Goal: Task Accomplishment & Management: Manage account settings

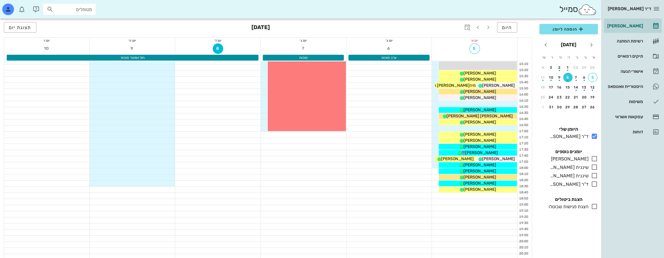
scroll to position [292, 0]
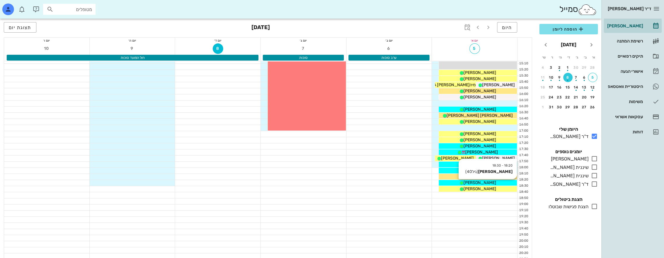
click at [497, 182] on div "[PERSON_NAME]" at bounding box center [478, 183] width 78 height 6
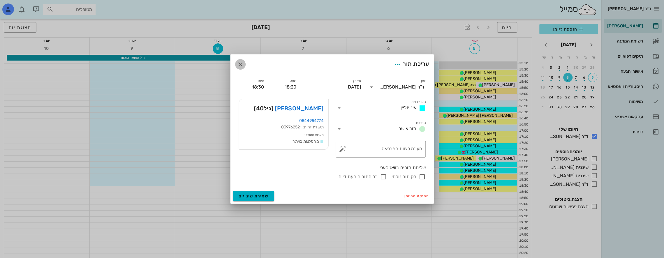
click at [240, 62] on icon "button" at bounding box center [240, 64] width 7 height 7
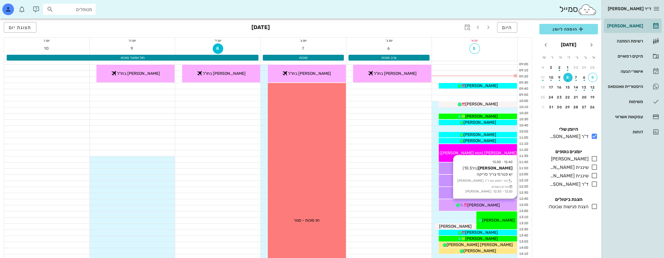
scroll to position [58, 0]
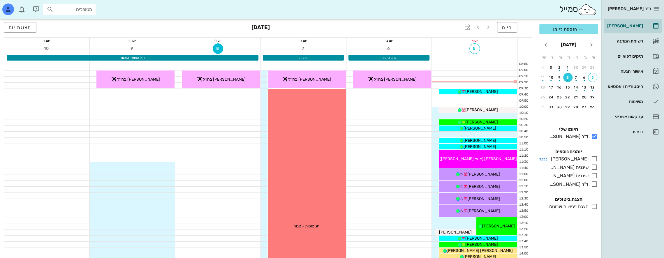
click at [595, 157] on icon at bounding box center [594, 158] width 7 height 7
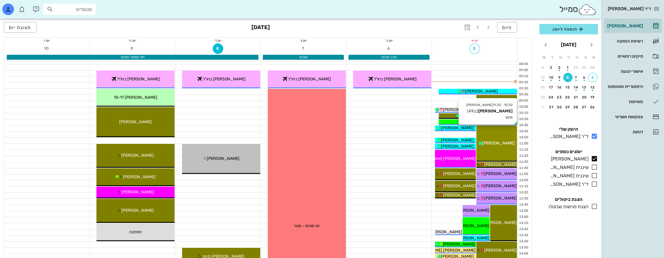
click at [497, 133] on div "10:30 - 11:30 יומן מרפאה אוריה דור (בן 49 ) אטצ אוריה דור" at bounding box center [497, 144] width 41 height 36
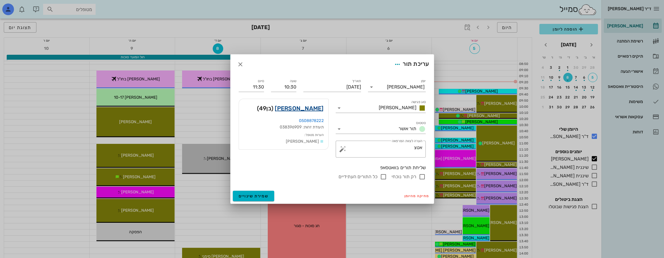
click at [314, 107] on link "אוריה דור" at bounding box center [299, 108] width 49 height 9
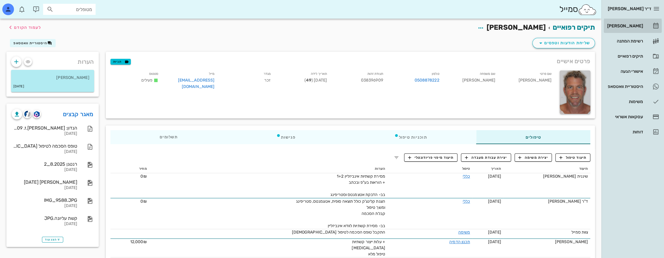
click at [631, 26] on div "[PERSON_NAME]" at bounding box center [624, 26] width 37 height 5
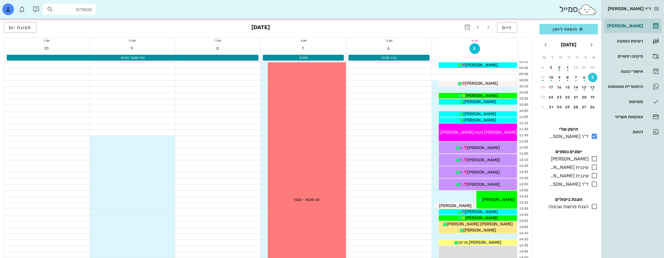
scroll to position [87, 0]
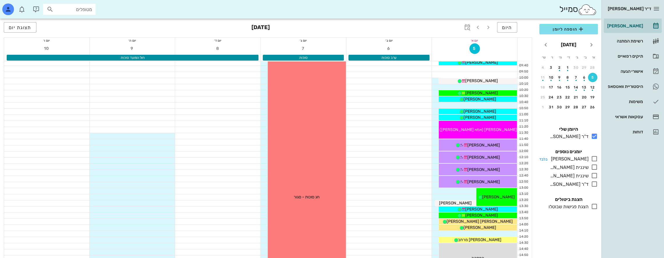
click at [594, 158] on icon at bounding box center [594, 158] width 7 height 7
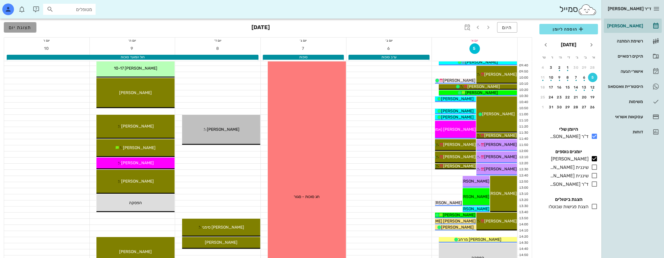
click at [29, 24] on button "תצוגת יום" at bounding box center [20, 27] width 33 height 10
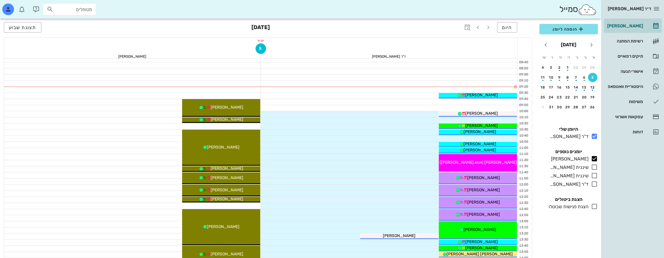
scroll to position [58, 0]
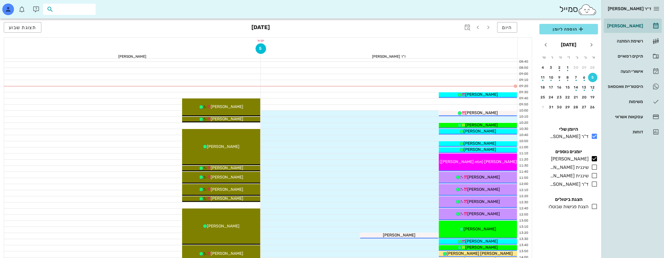
click at [79, 9] on input "text" at bounding box center [73, 10] width 37 height 8
type input "[PERSON_NAME]"
click at [77, 23] on div "[PERSON_NAME] [PERSON_NAME] 220280929" at bounding box center [59, 24] width 64 height 9
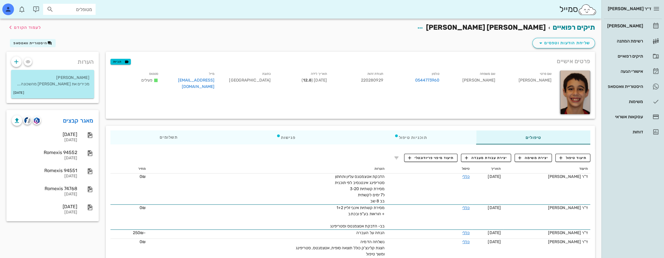
click at [73, 10] on input "מטופלים" at bounding box center [73, 10] width 37 height 8
type input "א"
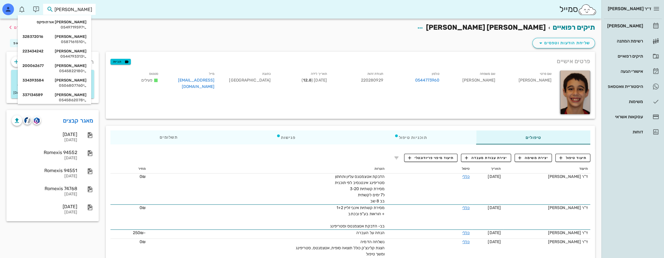
type input "[PERSON_NAME]"
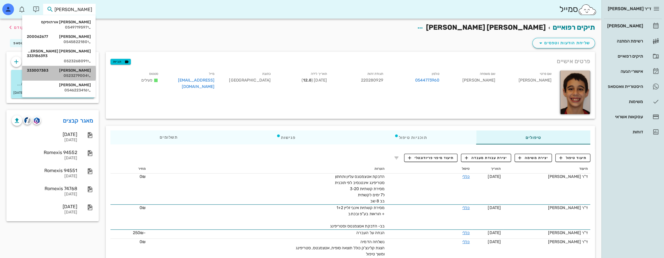
click at [76, 68] on div "[PERSON_NAME] 333007383" at bounding box center [59, 70] width 64 height 5
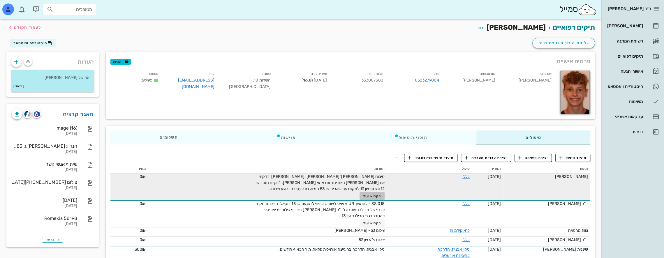
click at [369, 196] on span "לקרוא עוד" at bounding box center [372, 196] width 18 height 4
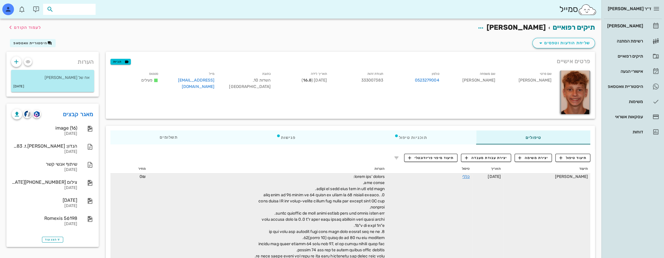
drag, startPoint x: 76, startPoint y: 8, endPoint x: 153, endPoint y: 9, distance: 77.6
click at [152, 9] on div "סמייל" at bounding box center [301, 9] width 602 height 19
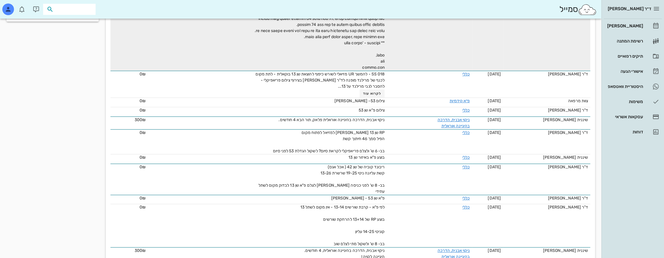
click at [86, 7] on input "text" at bounding box center [73, 10] width 37 height 8
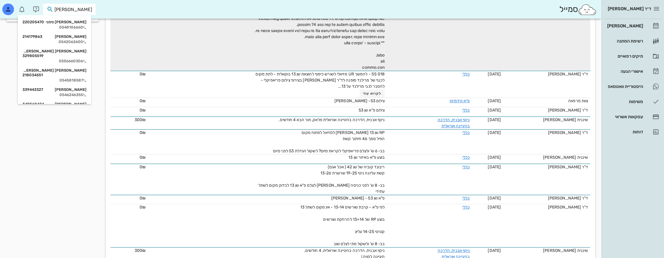
type input "[PERSON_NAME] ק"
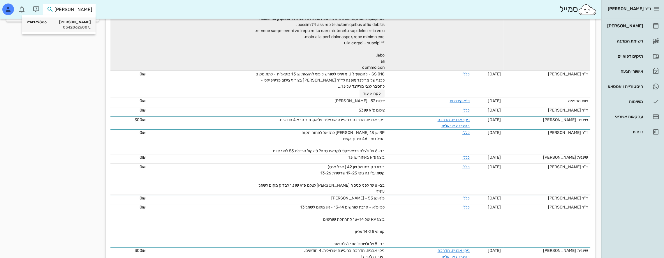
click at [80, 22] on div "[PERSON_NAME] 214179863" at bounding box center [59, 22] width 64 height 5
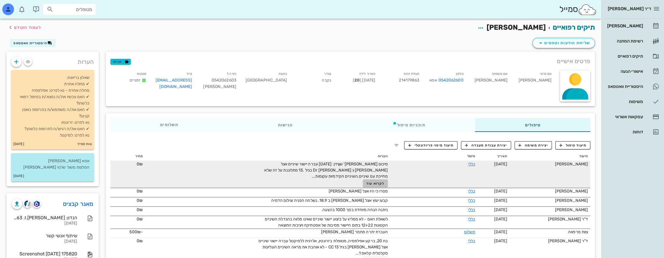
click at [385, 183] on span "לקרוא עוד" at bounding box center [375, 184] width 18 height 4
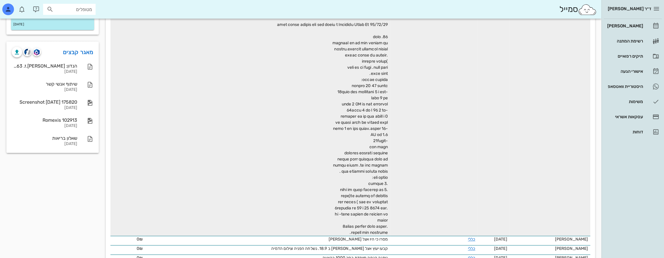
scroll to position [248, 0]
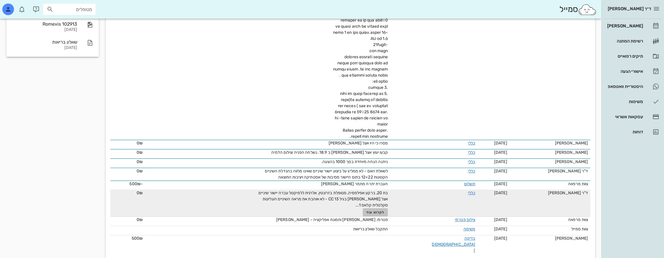
click at [383, 210] on span "לקרוא עוד" at bounding box center [375, 212] width 18 height 4
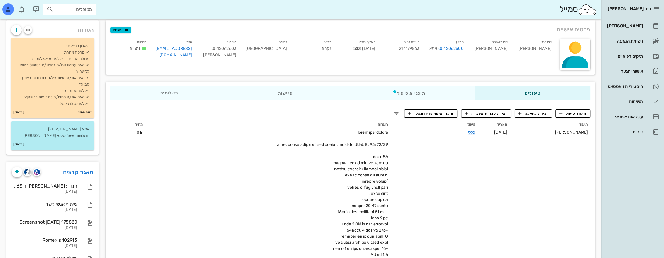
scroll to position [0, 0]
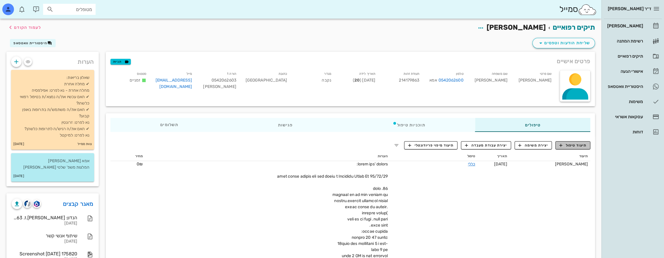
click at [580, 146] on span "תיעוד טיפול" at bounding box center [573, 145] width 27 height 5
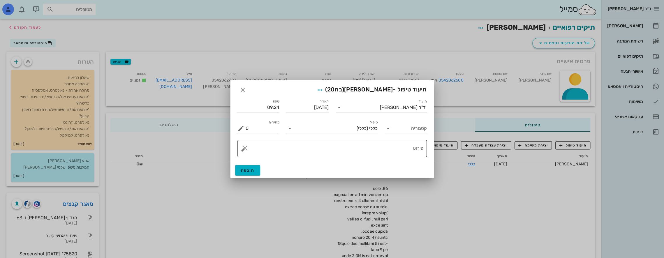
click at [383, 156] on textarea "פירוט" at bounding box center [335, 150] width 178 height 14
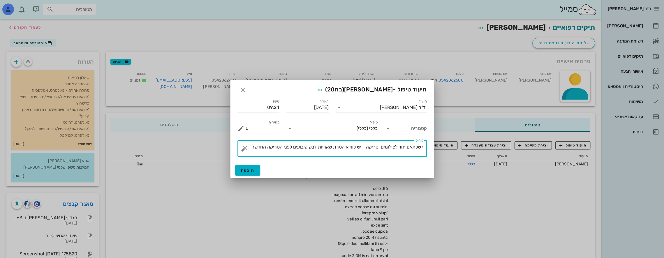
click at [363, 148] on textarea "י שלתאם תור לצילומים וסריקה - יש לוודא הסרת שאריות דבק קיבועים לפני הסריקה החדשה" at bounding box center [335, 150] width 178 height 14
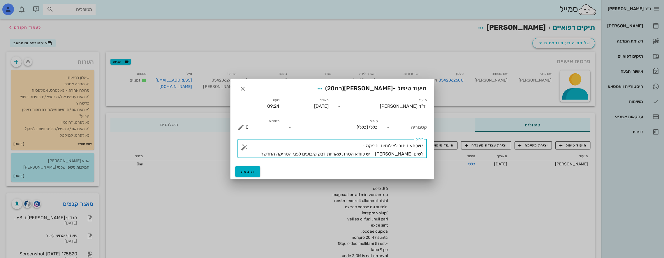
click at [335, 154] on textarea "י שלתאם תור לצילומים וסריקה - לשים [PERSON_NAME]- יש לוודא הסרת שאריות דבק קיבו…" at bounding box center [335, 150] width 178 height 16
click at [422, 147] on textarea "י שלתאם תור לצילומים וסריקה - לשים [PERSON_NAME]- יש לוודא הסרת שאריות דבק קיבו…" at bounding box center [335, 150] width 178 height 16
type textarea "יש לתאם תור לצילומים וסריקה - לשים [PERSON_NAME]- יש לוודא הסרת שאריות דבק קיבו…"
click at [253, 171] on span "הוספה" at bounding box center [248, 171] width 14 height 5
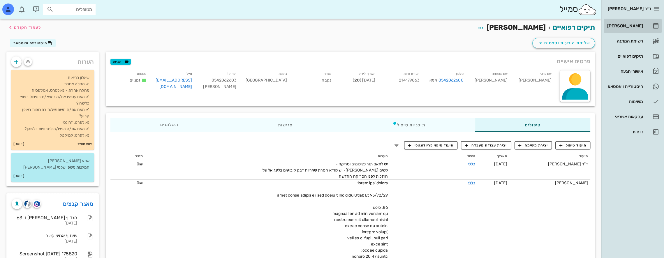
click at [636, 26] on div "[PERSON_NAME]" at bounding box center [624, 26] width 37 height 5
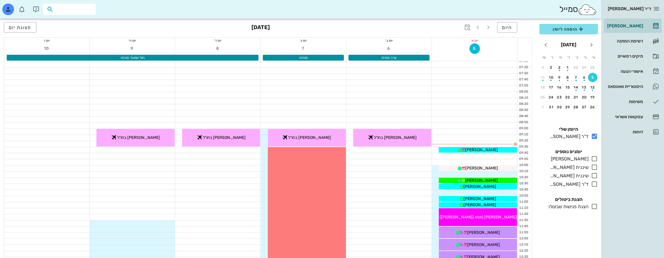
click at [72, 7] on input "text" at bounding box center [73, 10] width 37 height 8
type input "[PERSON_NAME]"
click at [80, 23] on div "[PERSON_NAME]-עד 218354280" at bounding box center [59, 22] width 64 height 5
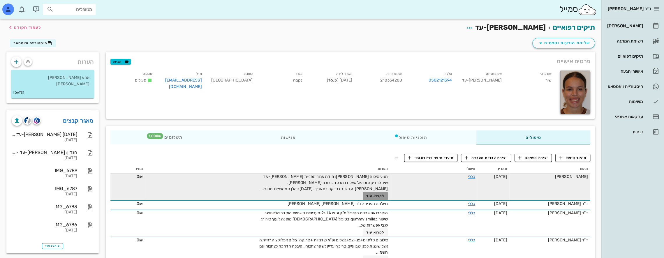
click at [381, 196] on span "לקרוא עוד" at bounding box center [375, 196] width 18 height 4
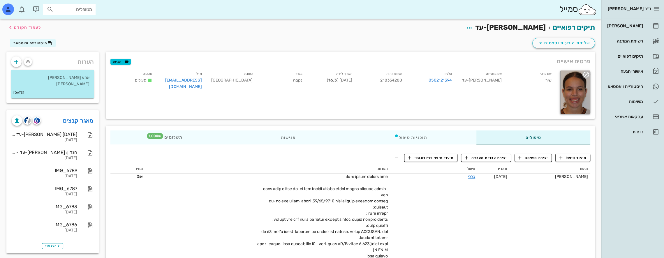
click at [588, 75] on icon "button" at bounding box center [586, 74] width 7 height 7
click at [461, 98] on div "שם פרטי שיר שם משפחה [PERSON_NAME]-עד טלפון 0502121394 תעודת זהות 218354280 תאר…" at bounding box center [332, 92] width 450 height 51
click at [568, 92] on div at bounding box center [575, 93] width 31 height 44
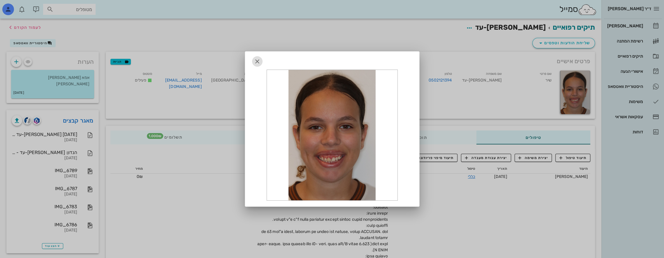
click at [258, 62] on icon "button" at bounding box center [257, 61] width 7 height 7
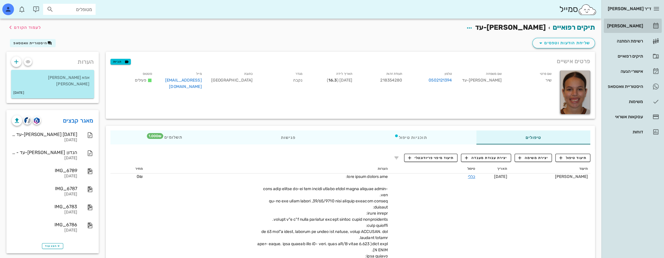
drag, startPoint x: 637, startPoint y: 24, endPoint x: 618, endPoint y: 27, distance: 19.5
click at [636, 24] on div "[PERSON_NAME]" at bounding box center [624, 26] width 37 height 5
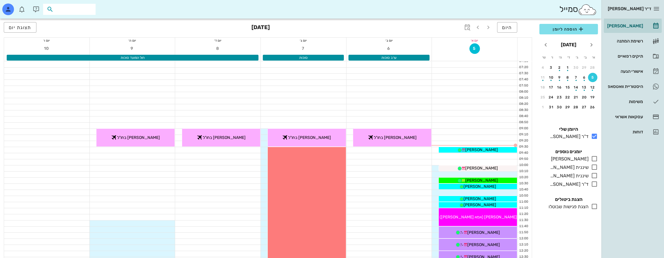
click at [83, 10] on input "text" at bounding box center [73, 10] width 37 height 8
type input "בורשטי"
click at [82, 29] on div "0504002069" at bounding box center [59, 27] width 64 height 5
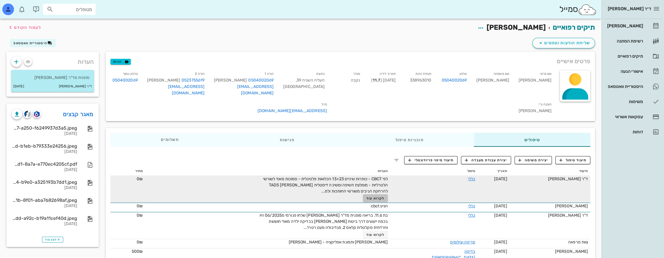
click at [385, 197] on span "לקרוא עוד" at bounding box center [375, 199] width 18 height 4
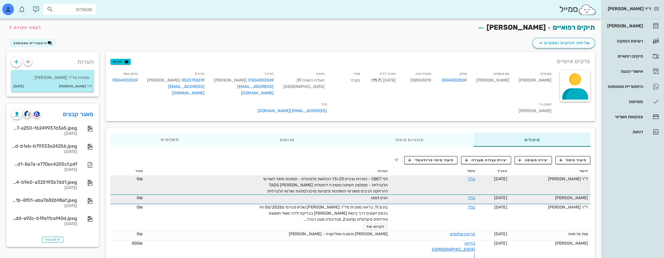
scroll to position [9, 0]
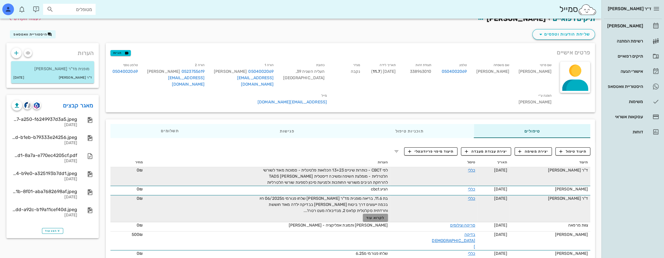
click at [385, 216] on span "לקרוא עוד" at bounding box center [375, 218] width 18 height 4
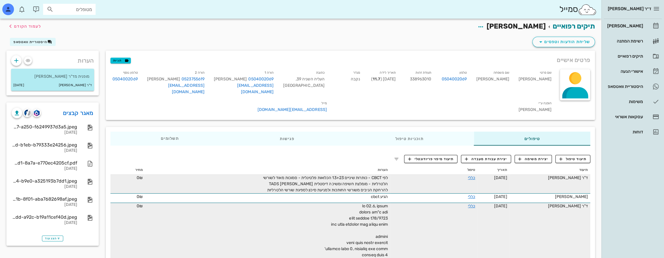
scroll to position [0, 0]
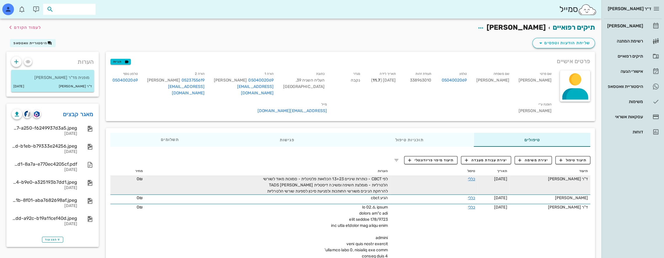
click at [85, 6] on input "text" at bounding box center [73, 10] width 37 height 8
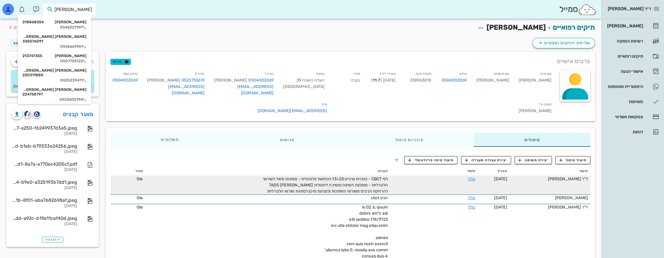
type input "[PERSON_NAME] א"
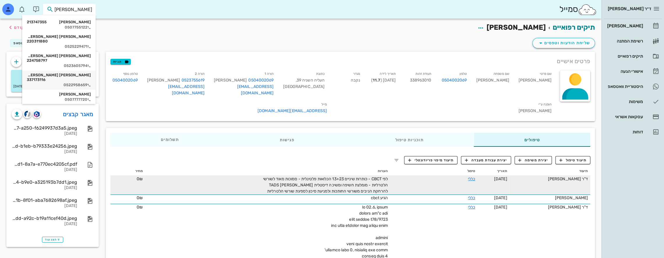
click at [84, 73] on div "[PERSON_NAME] [PERSON_NAME] 337173116" at bounding box center [59, 77] width 64 height 9
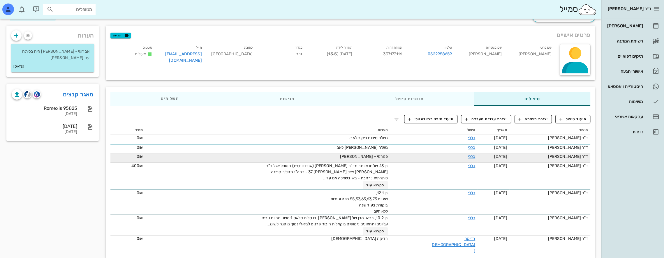
scroll to position [27, 0]
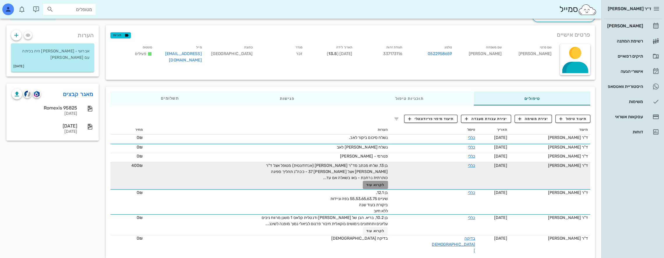
click at [385, 184] on span "לקרוא עוד" at bounding box center [375, 185] width 18 height 4
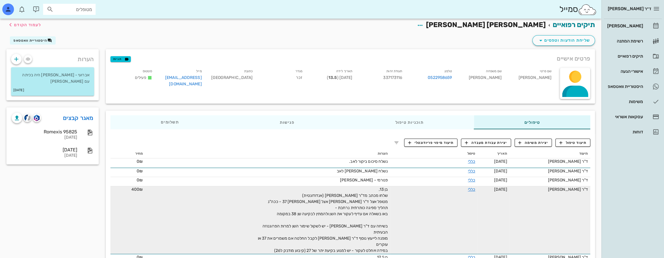
scroll to position [0, 0]
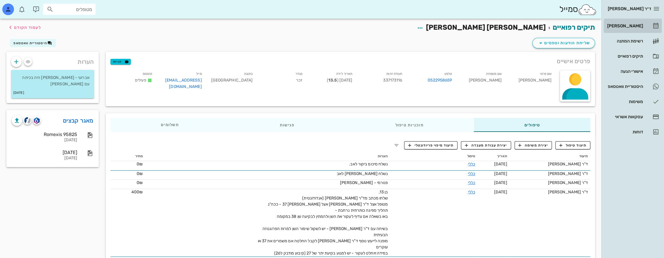
click at [629, 24] on div "[PERSON_NAME]" at bounding box center [624, 26] width 37 height 5
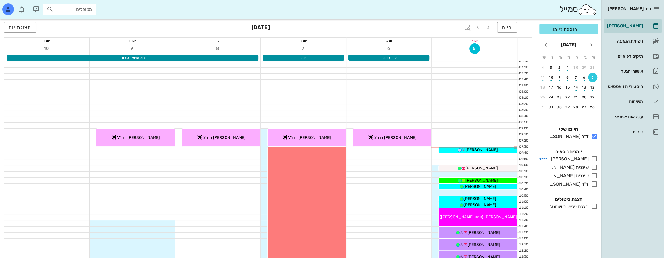
click at [597, 158] on icon at bounding box center [594, 158] width 7 height 7
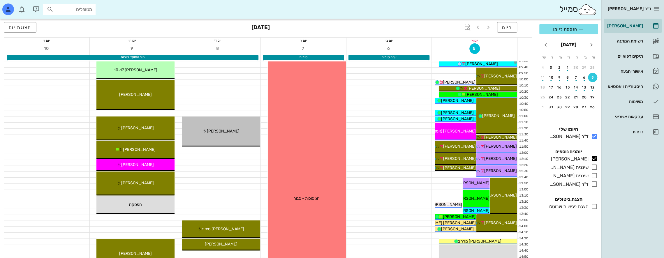
scroll to position [87, 0]
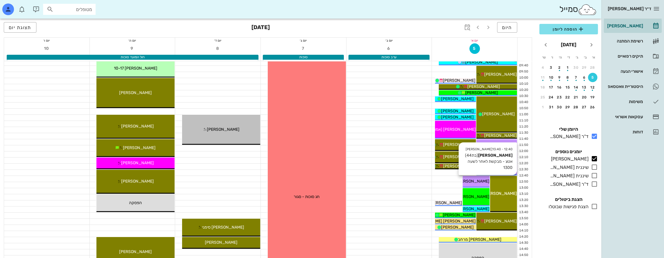
drag, startPoint x: 594, startPoint y: 174, endPoint x: 516, endPoint y: 178, distance: 77.9
click at [594, 174] on icon at bounding box center [594, 175] width 7 height 7
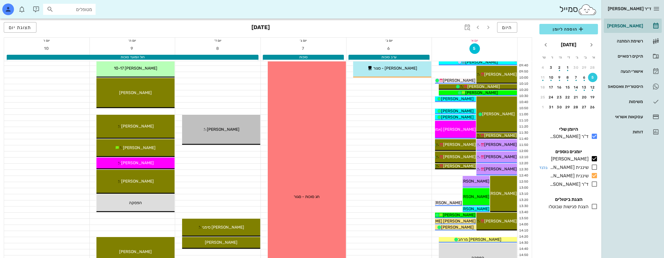
click at [594, 167] on icon at bounding box center [594, 167] width 7 height 7
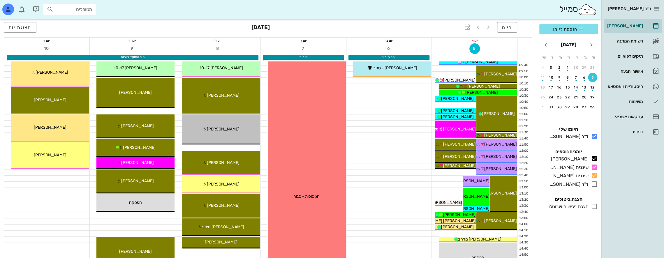
scroll to position [87, 0]
click at [79, 10] on input "text" at bounding box center [73, 10] width 37 height 8
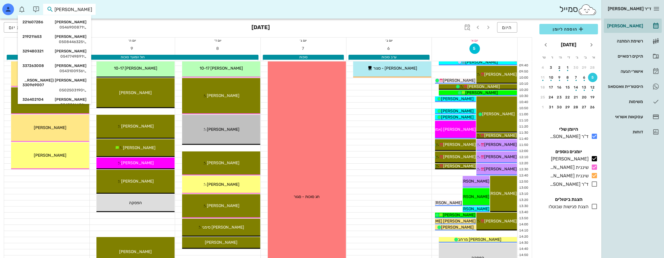
type input "[PERSON_NAME] ס"
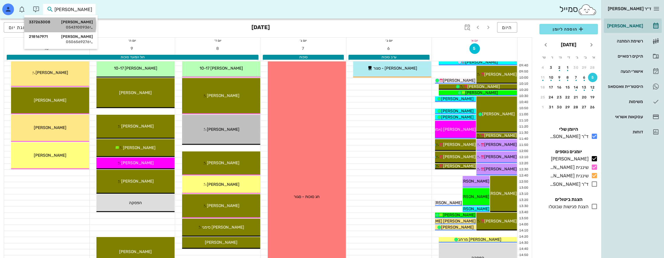
click at [91, 21] on div "[PERSON_NAME] 337263008" at bounding box center [61, 22] width 64 height 5
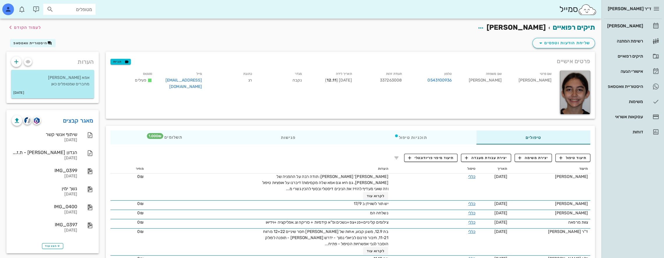
click at [86, 8] on input "מטופלים" at bounding box center [73, 10] width 37 height 8
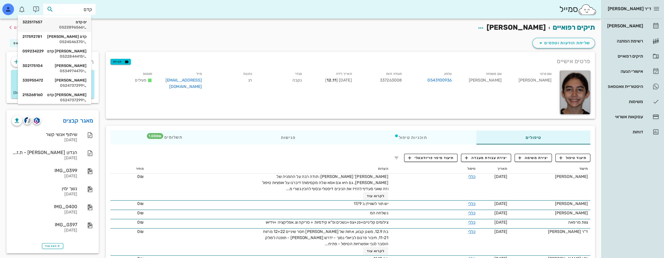
type input "קדם כ"
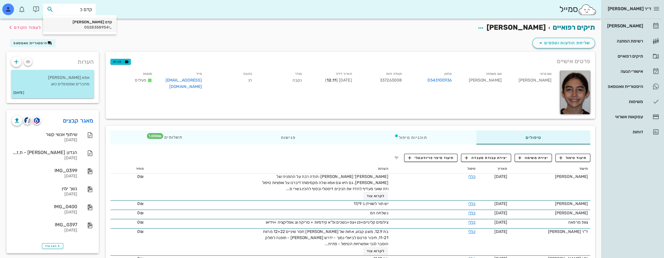
click at [78, 25] on div "0528358954" at bounding box center [80, 27] width 64 height 5
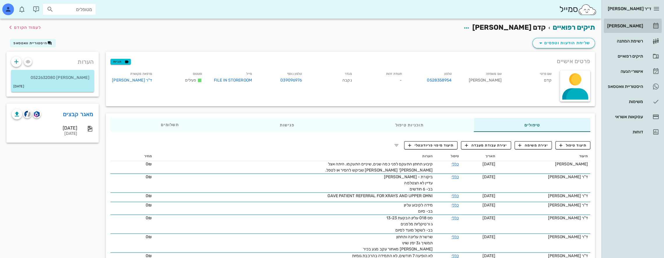
click at [630, 27] on div "[PERSON_NAME]" at bounding box center [624, 26] width 37 height 5
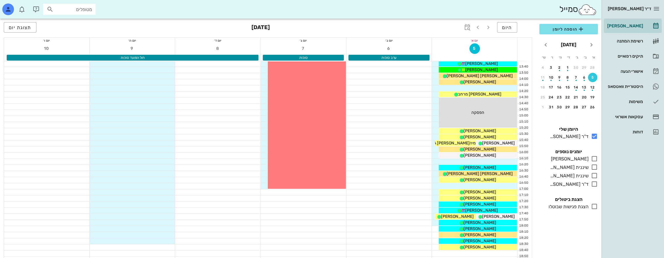
scroll to position [165, 0]
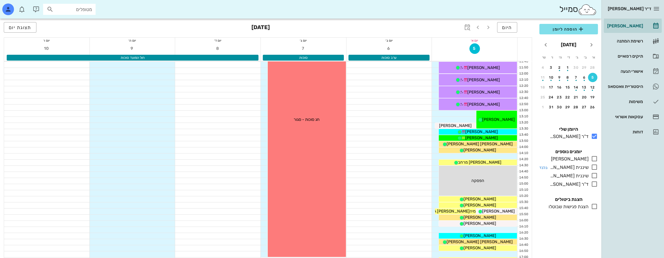
click at [594, 167] on icon at bounding box center [594, 167] width 7 height 7
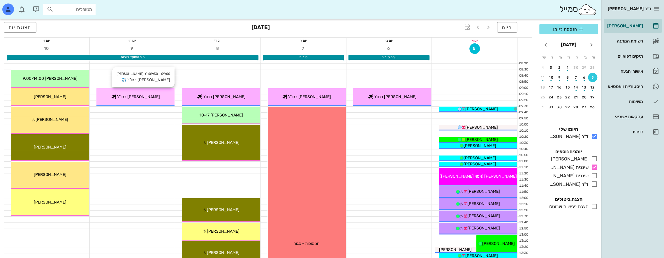
scroll to position [58, 0]
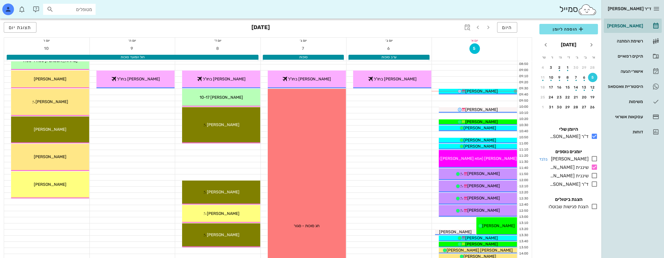
click at [595, 157] on icon at bounding box center [594, 158] width 7 height 7
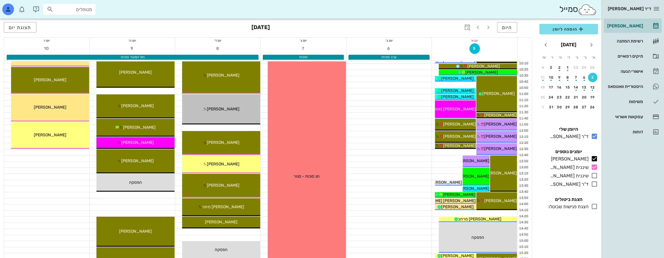
scroll to position [107, 0]
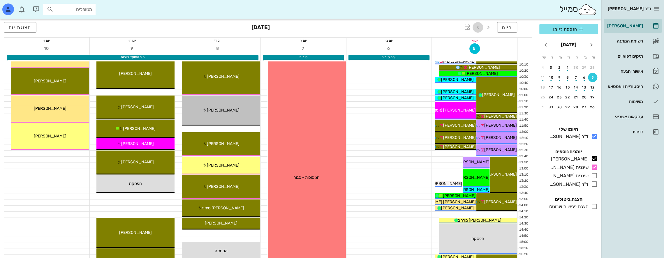
click at [478, 27] on icon "button" at bounding box center [478, 27] width 7 height 7
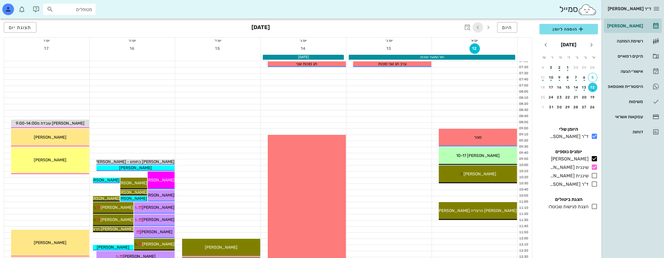
click at [479, 27] on icon "button" at bounding box center [478, 27] width 7 height 7
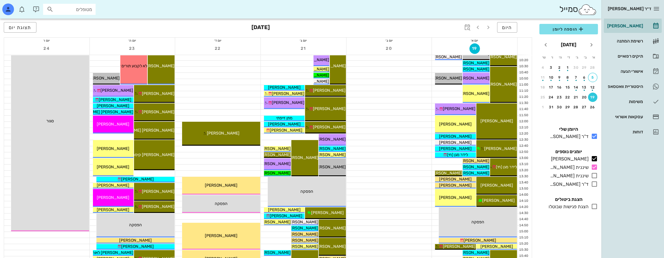
scroll to position [117, 0]
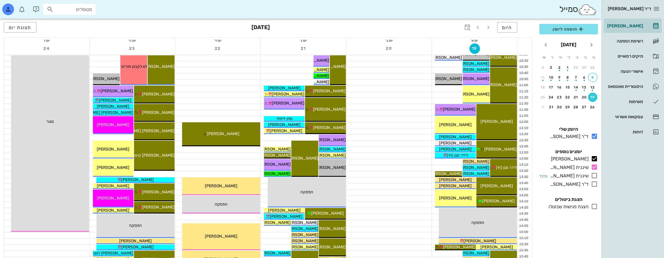
click at [594, 175] on icon at bounding box center [594, 175] width 7 height 7
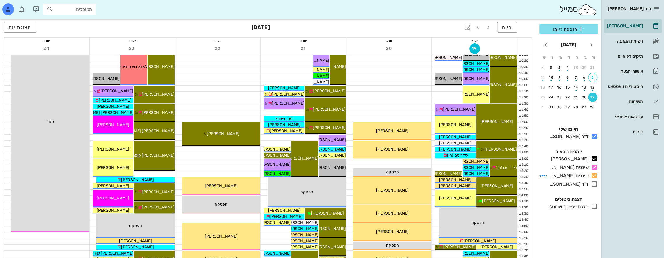
click at [594, 175] on icon at bounding box center [594, 175] width 7 height 7
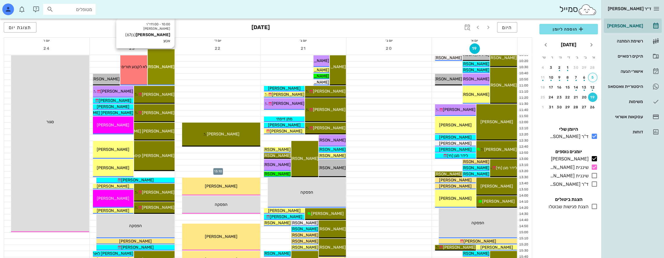
scroll to position [58, 0]
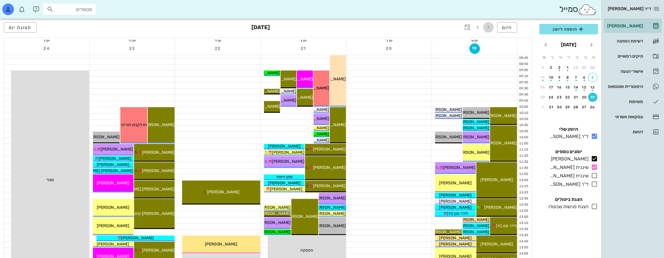
click at [488, 28] on icon "button" at bounding box center [488, 27] width 7 height 7
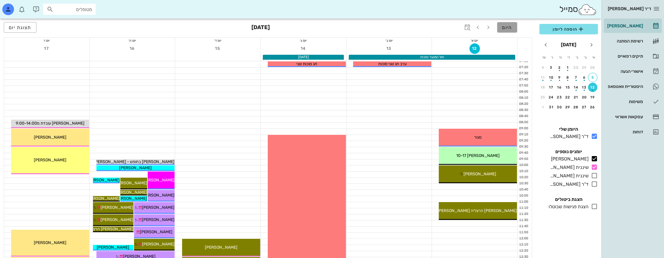
click at [511, 28] on span "היום" at bounding box center [507, 28] width 10 height 6
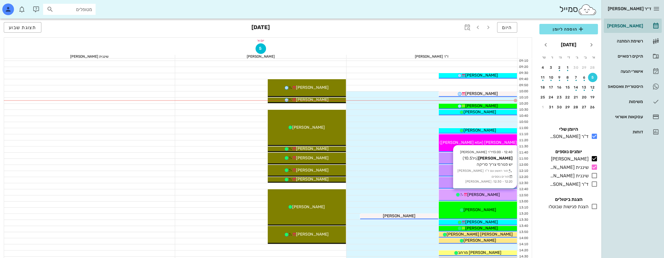
scroll to position [58, 0]
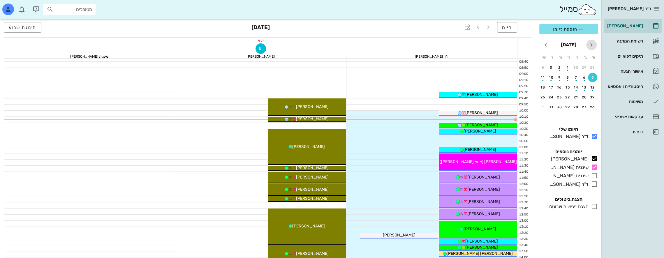
click at [592, 42] on icon "חודש שעבר" at bounding box center [591, 44] width 7 height 7
click at [488, 29] on icon "button" at bounding box center [488, 27] width 7 height 7
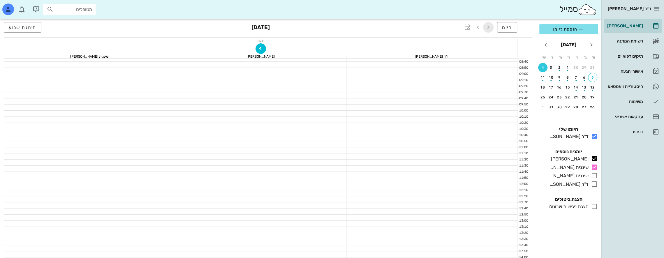
click at [489, 29] on icon "button" at bounding box center [488, 27] width 7 height 7
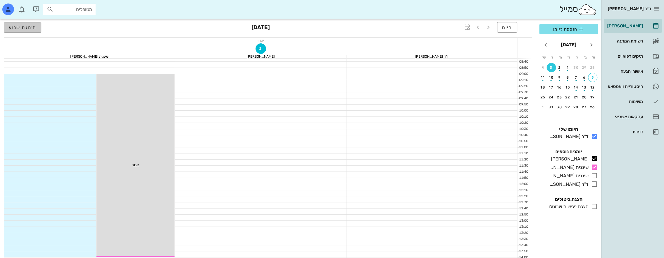
click at [30, 27] on span "תצוגת שבוע" at bounding box center [23, 28] width 28 height 6
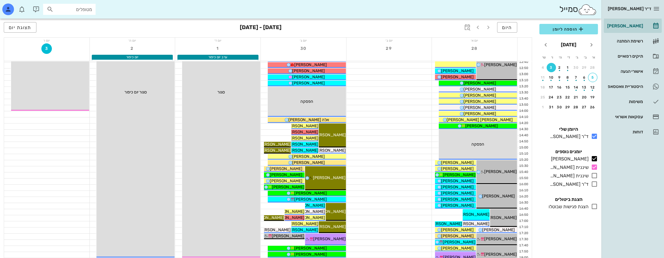
scroll to position [204, 0]
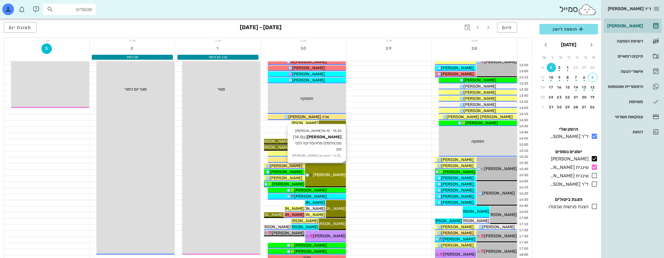
click at [340, 169] on div "15:30 - 16:10 [PERSON_NAME] (בן 14.5 ) סט צילומים מלא וסריקה לפני תט תור ראשון …" at bounding box center [325, 176] width 41 height 24
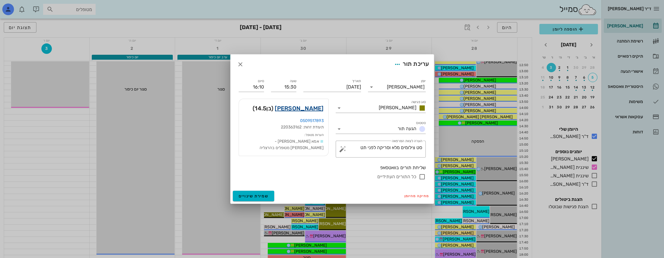
click at [310, 108] on link "[PERSON_NAME]" at bounding box center [299, 108] width 49 height 9
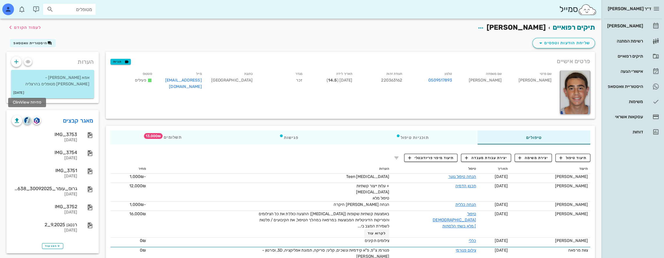
click at [29, 117] on img "button" at bounding box center [27, 120] width 7 height 7
drag, startPoint x: 71, startPoint y: 11, endPoint x: 195, endPoint y: 15, distance: 123.7
click at [194, 15] on div "סמייל" at bounding box center [301, 9] width 602 height 19
click at [69, 13] on div "מטופלים" at bounding box center [69, 9] width 52 height 11
type input "f"
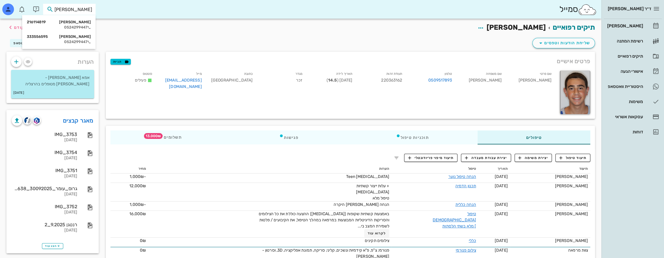
type input "ג"
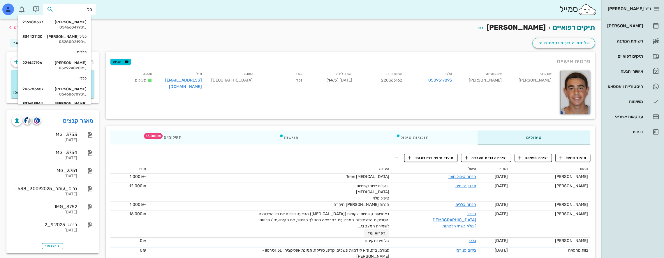
type input "[PERSON_NAME]"
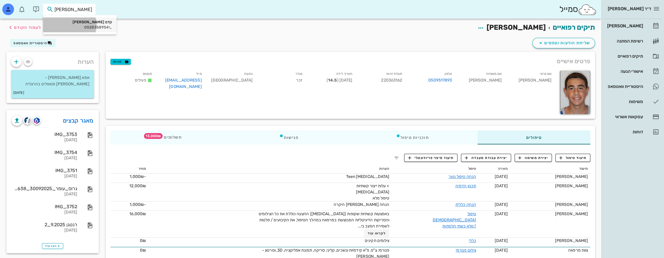
click at [74, 22] on div "קדם [PERSON_NAME]" at bounding box center [80, 22] width 64 height 5
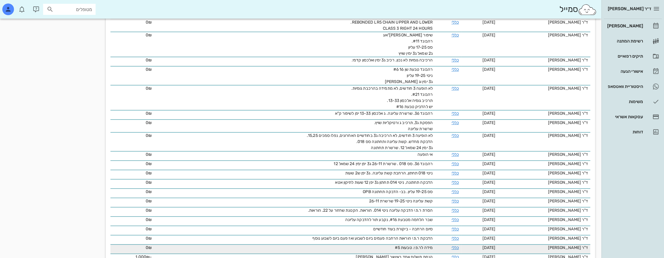
scroll to position [343, 0]
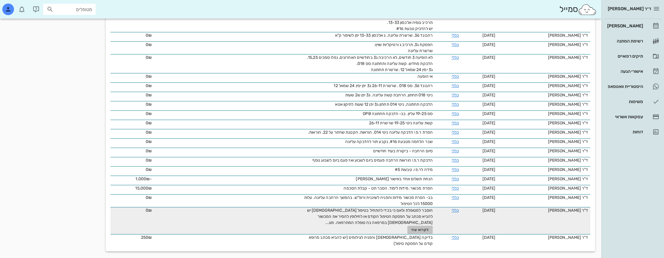
click at [420, 228] on span "לקרוא עוד" at bounding box center [420, 230] width 18 height 4
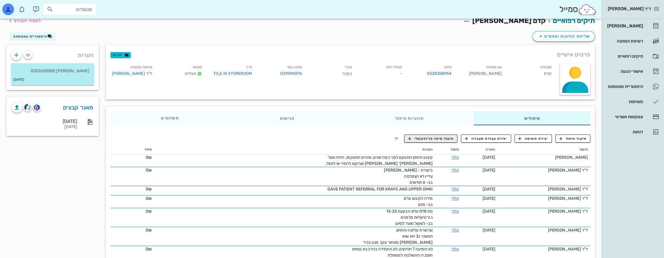
scroll to position [0, 0]
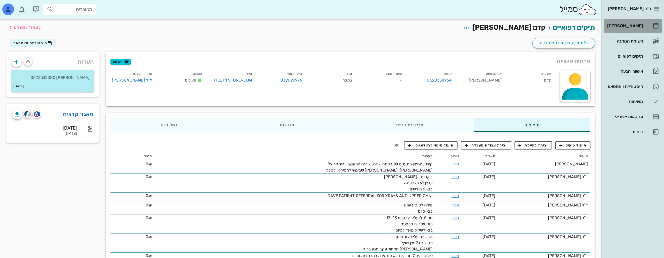
click at [638, 25] on div "[PERSON_NAME]" at bounding box center [624, 26] width 37 height 5
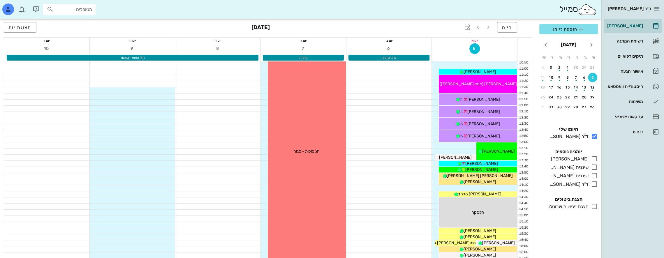
scroll to position [58, 0]
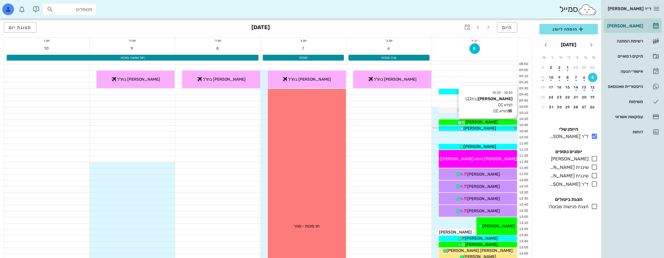
click at [491, 122] on div "[PERSON_NAME]" at bounding box center [478, 122] width 78 height 6
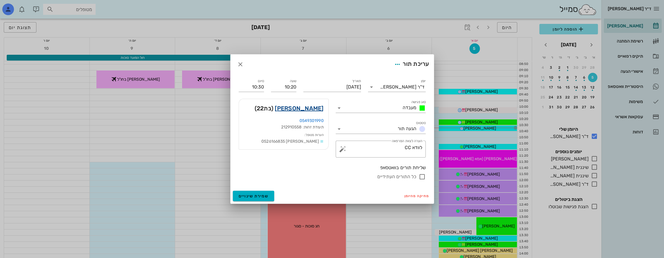
click at [318, 107] on link "[PERSON_NAME]" at bounding box center [299, 108] width 49 height 9
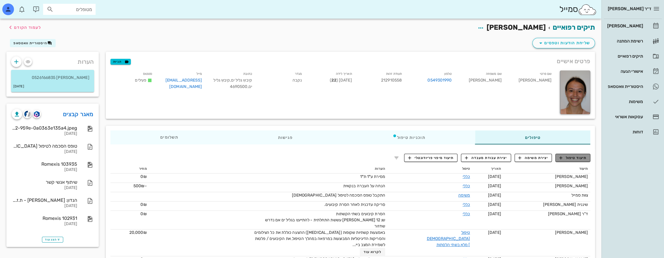
click at [577, 156] on span "תיעוד טיפול" at bounding box center [573, 157] width 27 height 5
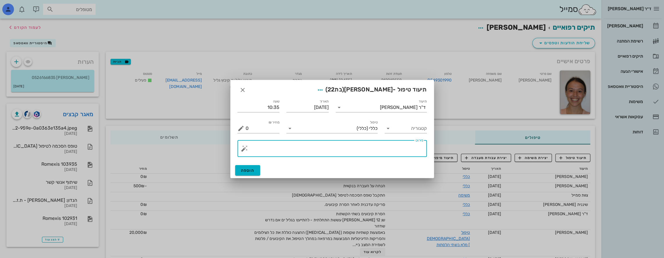
click at [372, 149] on textarea "פירוט" at bounding box center [335, 150] width 178 height 14
click at [245, 150] on button "button" at bounding box center [244, 148] width 7 height 7
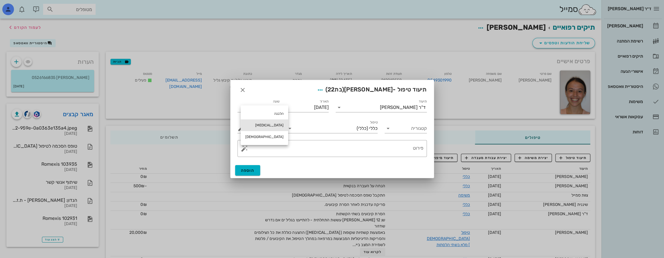
click at [257, 124] on div "[MEDICAL_DATA]" at bounding box center [265, 126] width 48 height 12
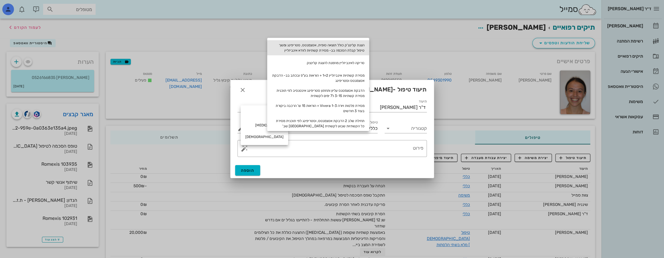
click at [329, 48] on div "הצגת קלינצ'ק כולל תוצאה סופית, אטצמנטס, סטריפינג ומשך טיפול קבלת הסכמה בב- מסיר…" at bounding box center [318, 47] width 102 height 15
type textarea "הצגת קלינצ'ק כולל תוצאה סופית, אטצמנטס, סטריפינג ומשך טיפול קבלת הסכמה בב- מסיר…"
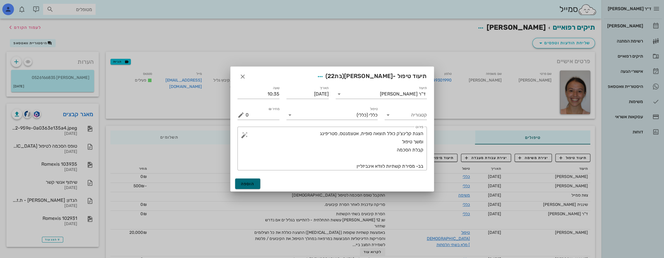
click at [251, 180] on button "הוספה" at bounding box center [247, 184] width 25 height 10
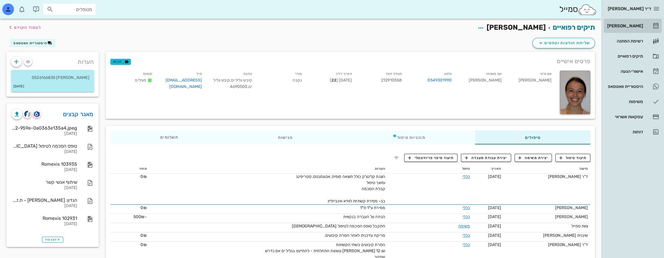
click at [637, 24] on div "[PERSON_NAME]" at bounding box center [624, 26] width 37 height 5
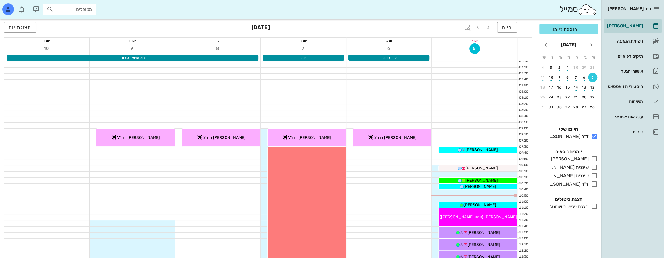
click at [79, 10] on input "מטופלים" at bounding box center [73, 10] width 37 height 8
type input "c"
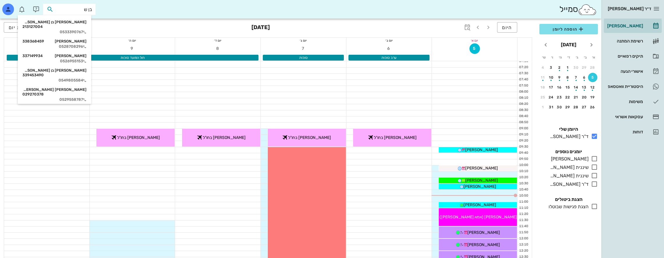
type input "בן שב"
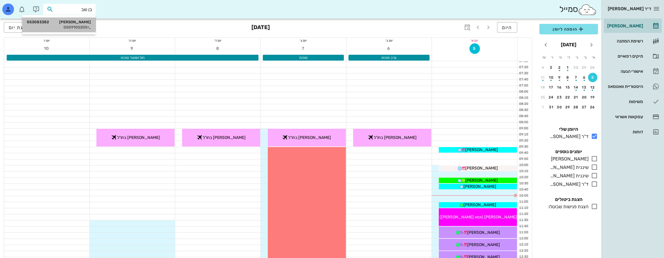
click at [79, 22] on div "[PERSON_NAME] שבת 053083382" at bounding box center [59, 22] width 64 height 5
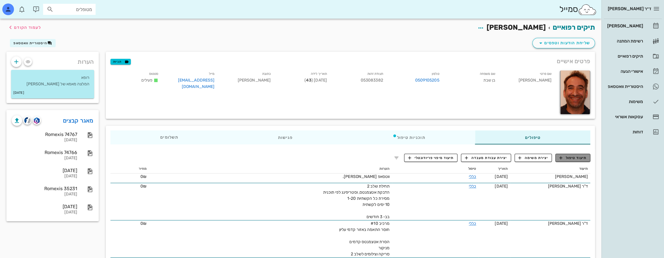
click at [581, 159] on span "תיעוד טיפול" at bounding box center [573, 157] width 27 height 5
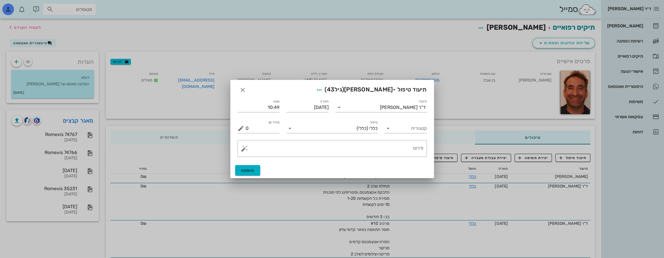
click at [390, 138] on div "​ פירוט" at bounding box center [332, 149] width 197 height 24
click at [392, 148] on textarea "פירוט" at bounding box center [335, 150] width 178 height 14
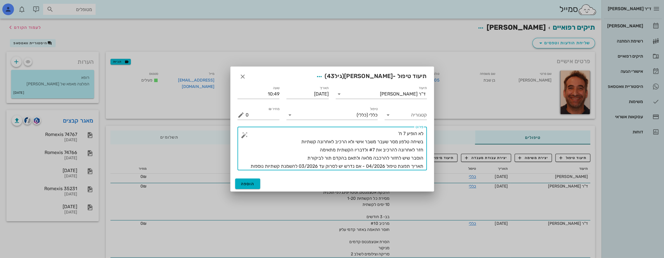
click at [289, 165] on textarea "לא הופיע 7 ח' בשיחה טלפון מסר שעבר משבר אישי ולא הרכיב לאחרונה קשתיות חזר לאחרו…" at bounding box center [335, 150] width 178 height 41
type textarea "לא הופיע 7 ח' בשיחה טלפון מסר שעבר משבר אישי ולא הרכיב לאחרונה קשתיות חזר לאחרו…"
click at [252, 182] on span "הוספה" at bounding box center [248, 184] width 14 height 5
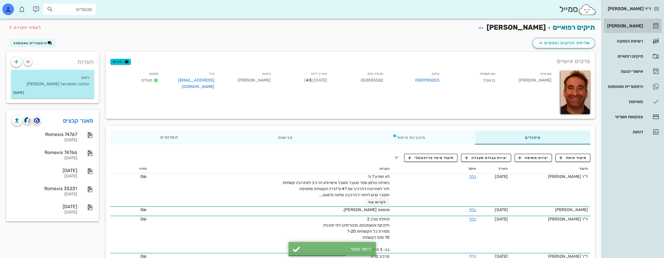
click at [636, 25] on div "[PERSON_NAME]" at bounding box center [624, 26] width 37 height 5
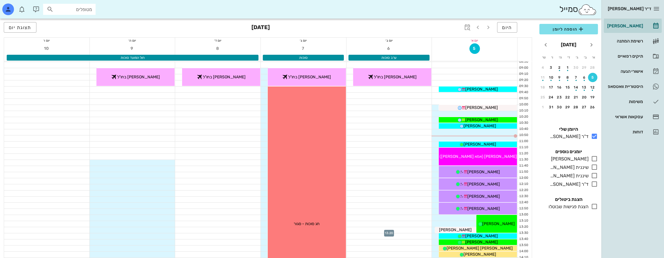
scroll to position [58, 0]
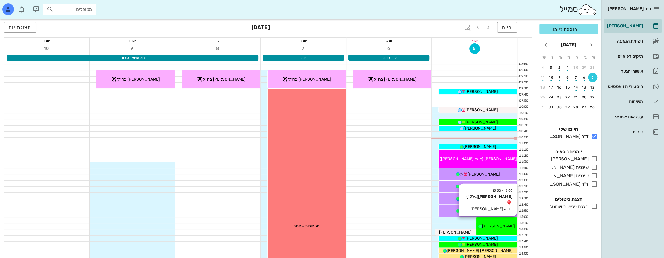
click at [494, 222] on div "13:00 - 13:30 [PERSON_NAME] (גיל 12 ) לוודא [PERSON_NAME] [PERSON_NAME]" at bounding box center [497, 226] width 41 height 18
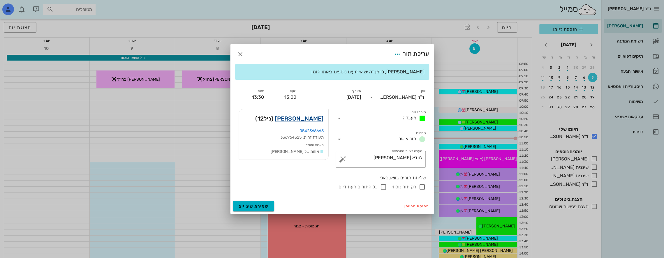
click at [316, 118] on link "[PERSON_NAME]" at bounding box center [299, 118] width 49 height 9
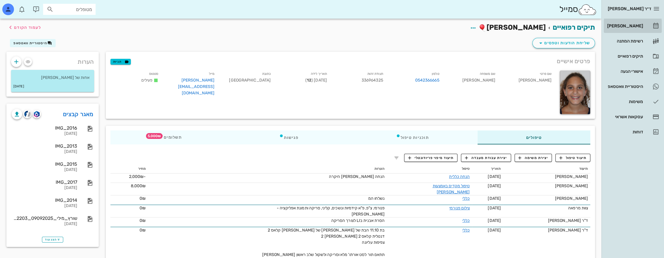
click at [644, 25] on link "[PERSON_NAME]" at bounding box center [633, 26] width 58 height 14
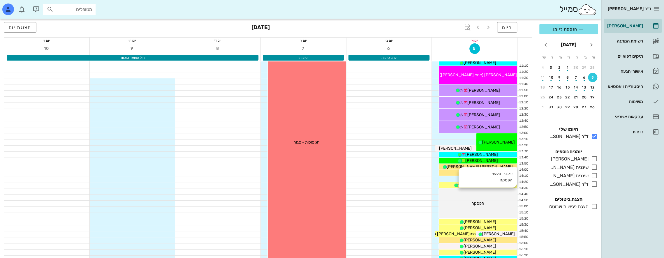
scroll to position [146, 0]
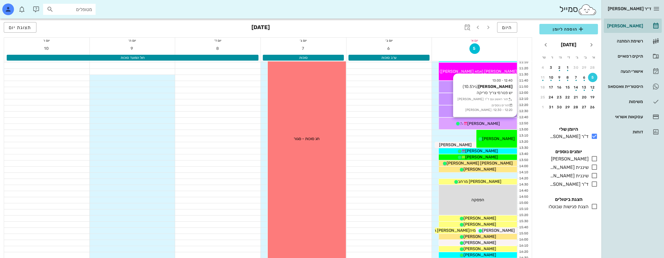
click at [483, 121] on div "[PERSON_NAME]" at bounding box center [478, 124] width 78 height 6
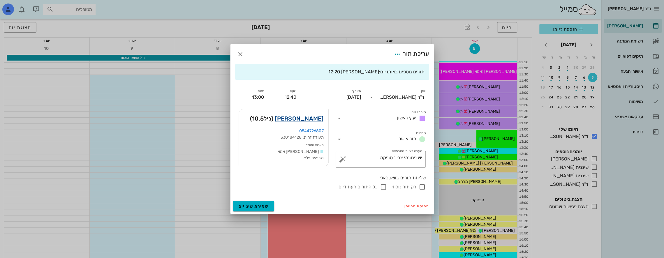
click at [309, 117] on link "[PERSON_NAME]" at bounding box center [299, 118] width 49 height 9
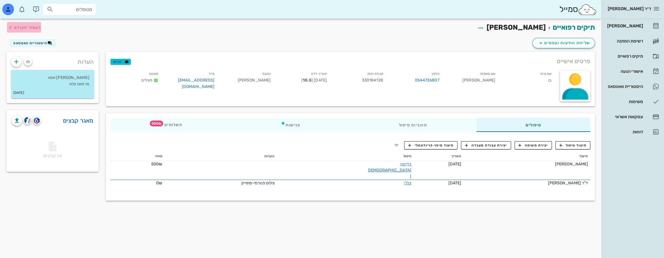
click at [12, 28] on icon "button" at bounding box center [10, 27] width 7 height 7
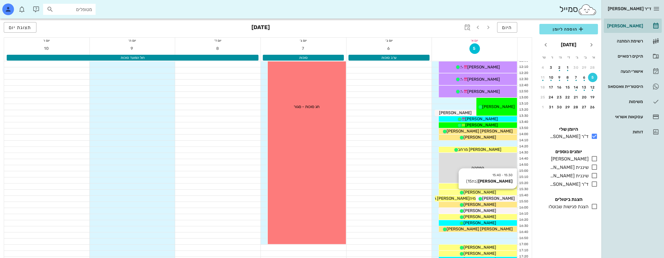
scroll to position [175, 0]
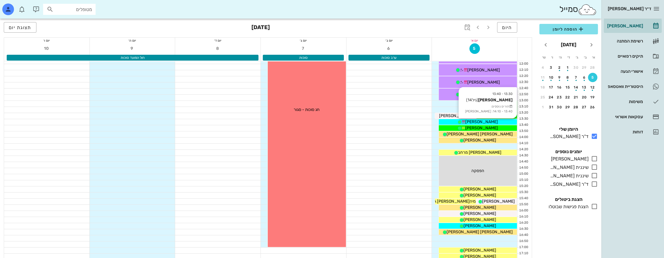
click at [482, 122] on span "[PERSON_NAME]" at bounding box center [482, 122] width 33 height 5
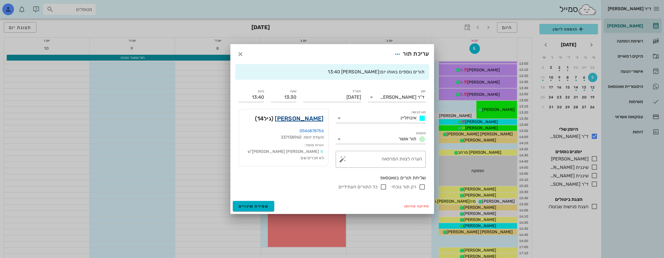
click at [313, 117] on link "[PERSON_NAME]" at bounding box center [299, 118] width 49 height 9
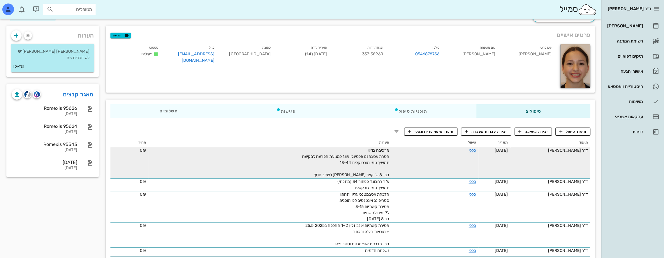
scroll to position [29, 0]
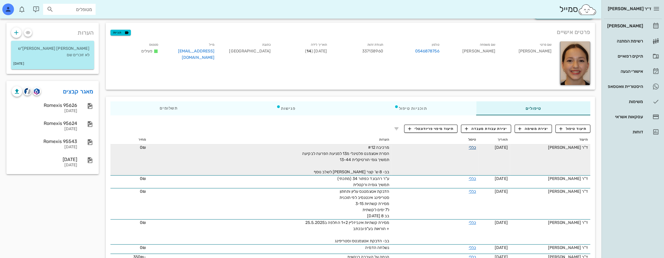
click at [470, 145] on link "כללי" at bounding box center [472, 147] width 7 height 5
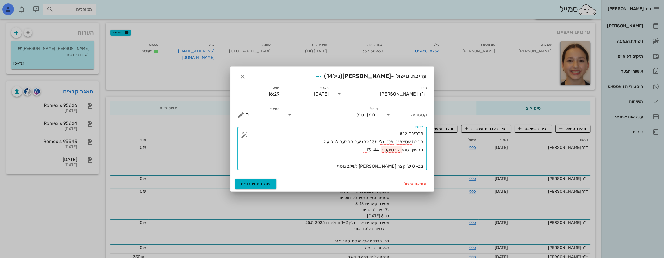
click at [401, 150] on textarea "מרכיבה #12 הסרת אטצמנט פלטינלי מ13 למניעת הפרעה לבקיעה תמשיך גומי הורטיקלית 13-…" at bounding box center [335, 150] width 178 height 41
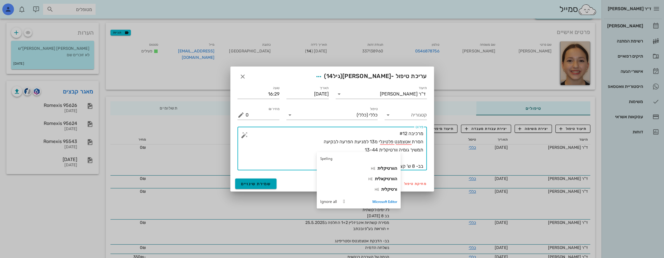
type textarea "מרכיבה #12 הסרת אטצמנט פלטינלי מ13 למניעת הפרעה לבקיעה תמשיך גומיה וורטיקלית 13…"
click at [266, 182] on span "שמירת שינויים" at bounding box center [256, 184] width 30 height 5
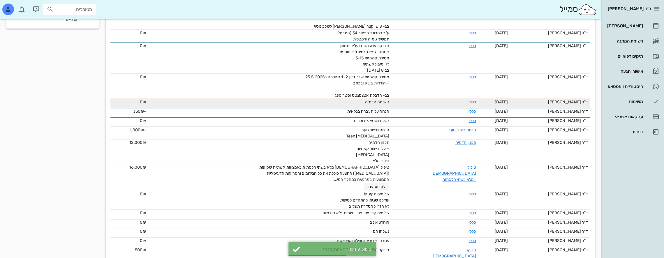
scroll to position [0, 0]
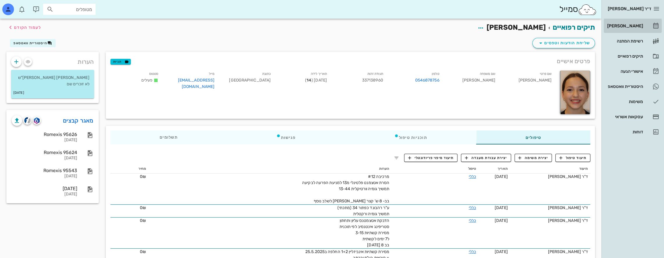
click at [630, 24] on div "[PERSON_NAME]" at bounding box center [624, 26] width 37 height 5
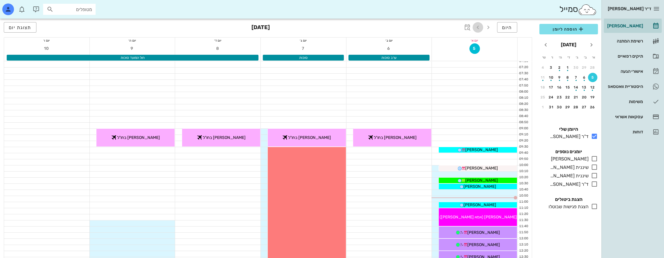
click at [481, 27] on icon "button" at bounding box center [478, 27] width 7 height 7
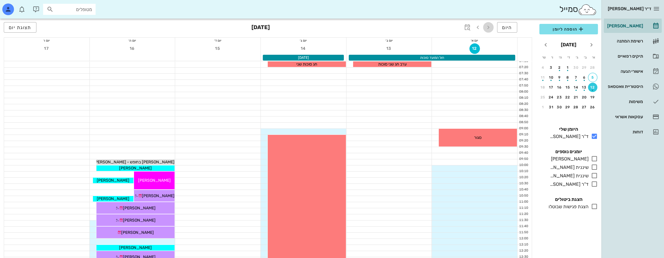
click at [488, 29] on icon "button" at bounding box center [488, 27] width 7 height 7
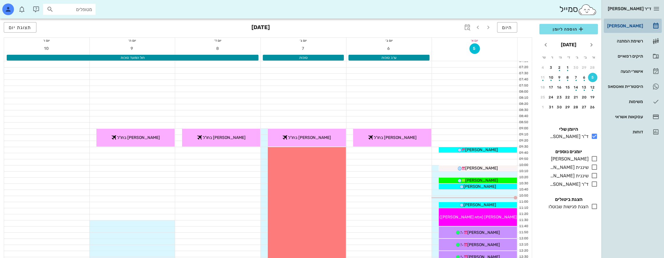
click at [636, 23] on div "[PERSON_NAME]" at bounding box center [624, 25] width 37 height 9
click at [79, 9] on input "text" at bounding box center [73, 10] width 37 height 8
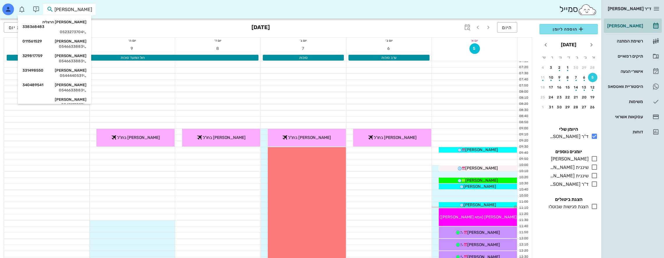
type input "[PERSON_NAME]"
click at [81, 20] on div "[PERSON_NAME] הרצליה 338368483" at bounding box center [54, 24] width 64 height 9
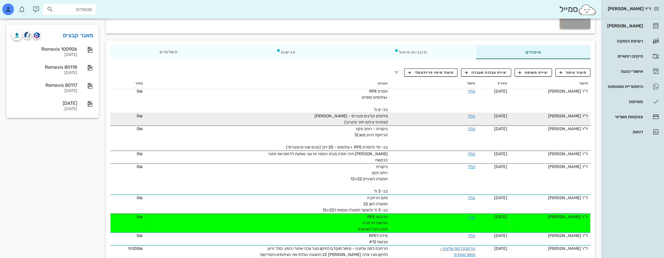
scroll to position [87, 0]
